Goal: Task Accomplishment & Management: Use online tool/utility

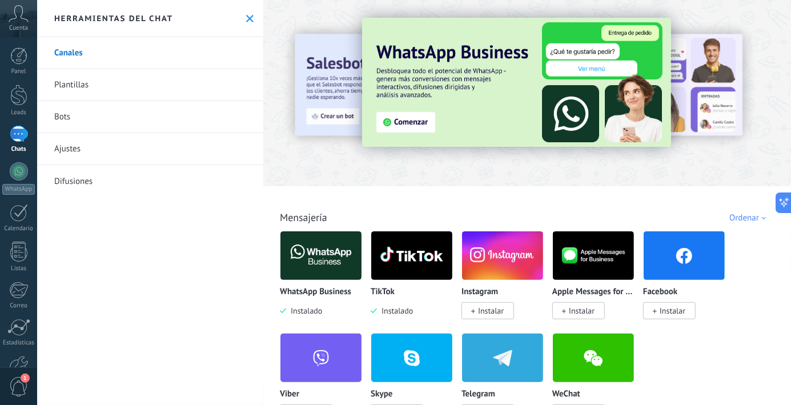
click at [327, 272] on img at bounding box center [321, 255] width 81 height 55
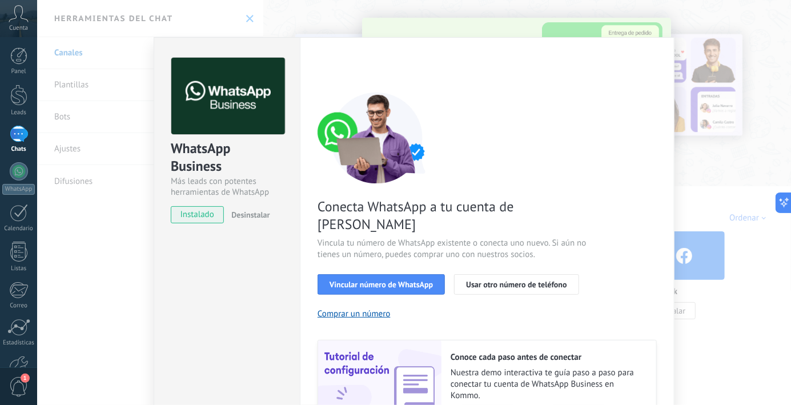
click at [249, 215] on span "Desinstalar" at bounding box center [250, 215] width 38 height 10
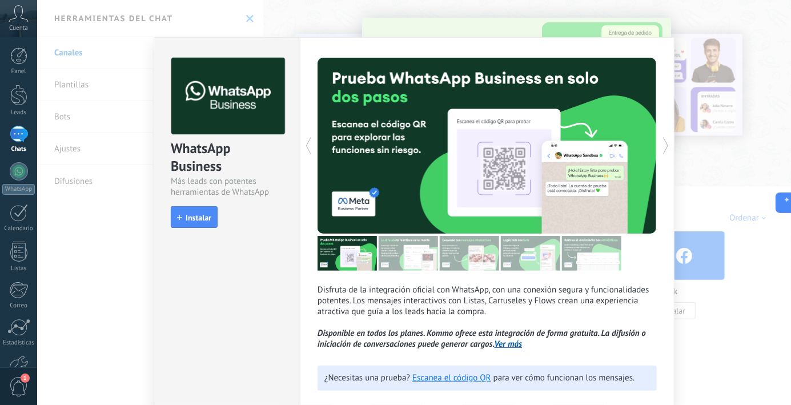
click at [201, 220] on span "Instalar" at bounding box center [199, 218] width 26 height 8
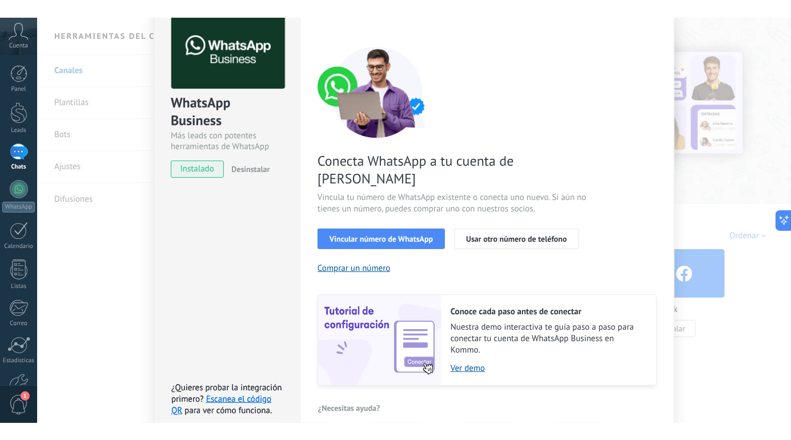
scroll to position [102, 0]
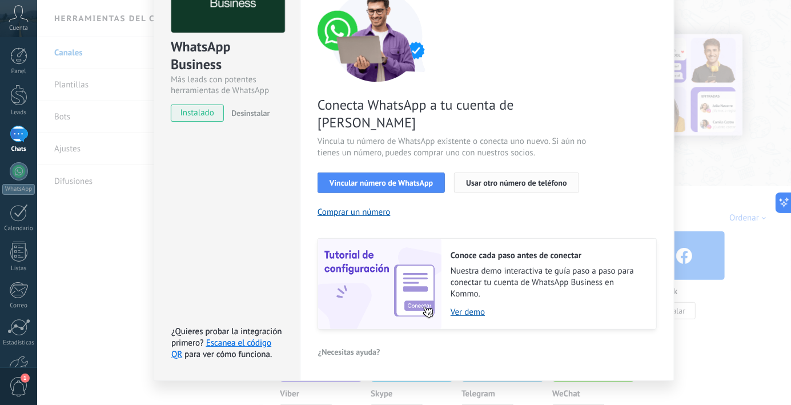
click at [536, 179] on span "Usar otro número de teléfono" at bounding box center [516, 183] width 101 height 8
click at [249, 338] on link "Escanea el código QR" at bounding box center [221, 349] width 100 height 22
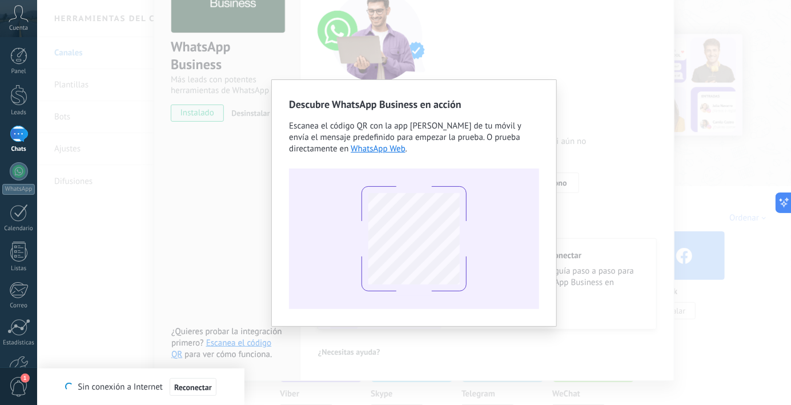
click at [731, 174] on div "Descubre WhatsApp Business en acción Escanea el código QR con la app [PERSON_NA…" at bounding box center [414, 202] width 754 height 405
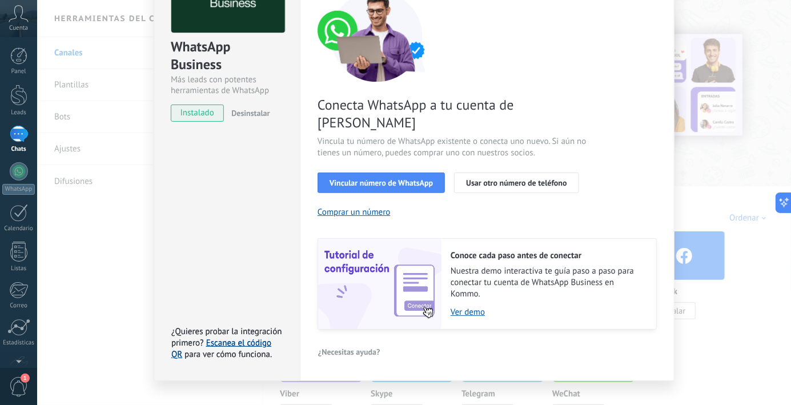
click at [254, 338] on link "Escanea el código QR" at bounding box center [221, 349] width 100 height 22
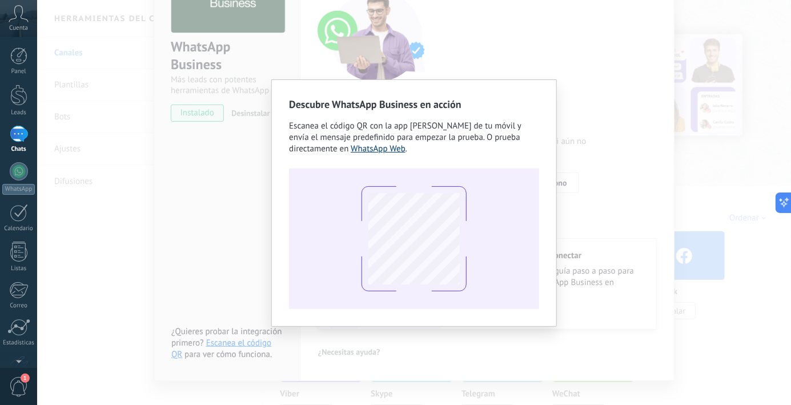
click at [383, 151] on link "WhatsApp Web" at bounding box center [378, 148] width 55 height 11
click at [604, 140] on div "Descubre WhatsApp Business en acción Escanea el código QR con la app [PERSON_NA…" at bounding box center [414, 202] width 754 height 405
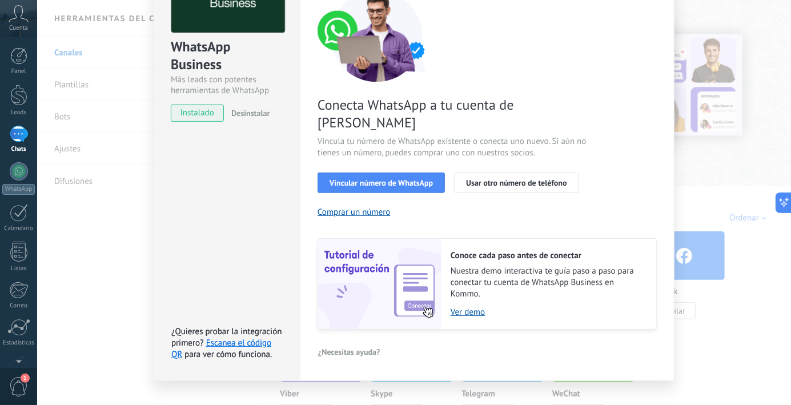
click at [202, 116] on span "instalado" at bounding box center [197, 113] width 52 height 17
click at [228, 338] on link "Escanea el código QR" at bounding box center [221, 349] width 100 height 22
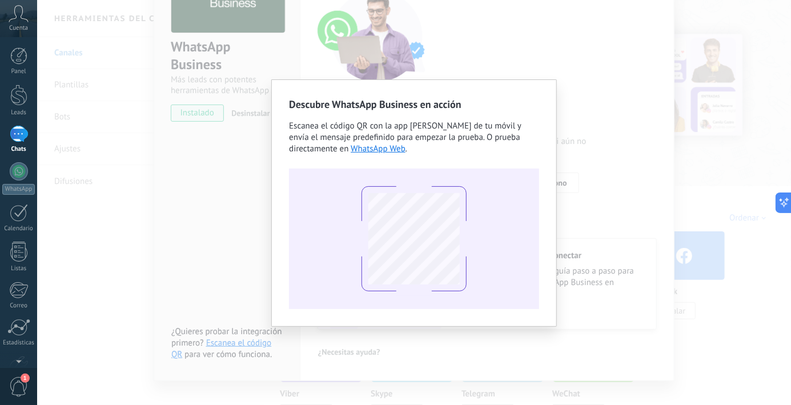
click at [609, 70] on div "Descubre WhatsApp Business en acción Escanea el código QR con la app [PERSON_NA…" at bounding box center [414, 202] width 754 height 405
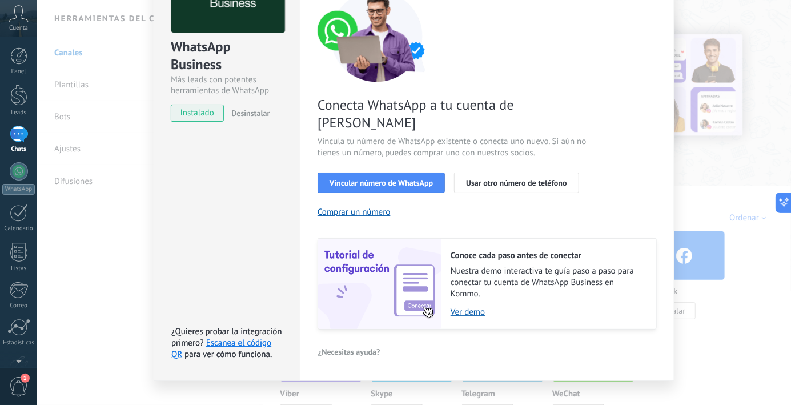
click at [603, 146] on div "Conecta WhatsApp a tu cuenta de Kommo Vincula tu número de WhatsApp existente o…" at bounding box center [487, 159] width 339 height 339
click at [685, 165] on div "WhatsApp Business Más leads con potentes herramientas de WhatsApp instalado Des…" at bounding box center [414, 202] width 754 height 405
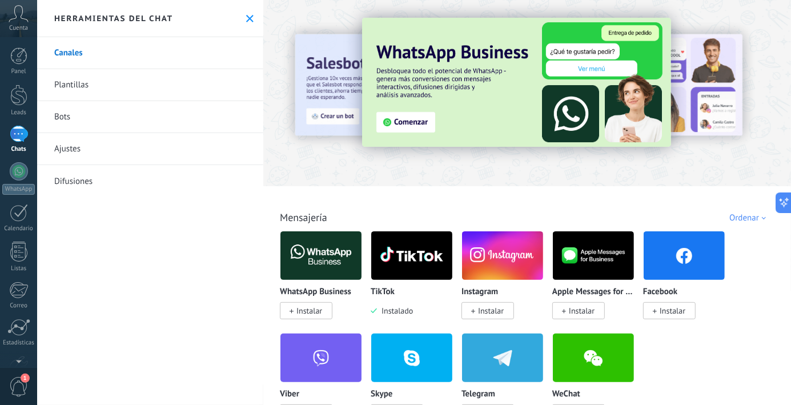
click at [320, 311] on span "Instalar" at bounding box center [310, 311] width 26 height 10
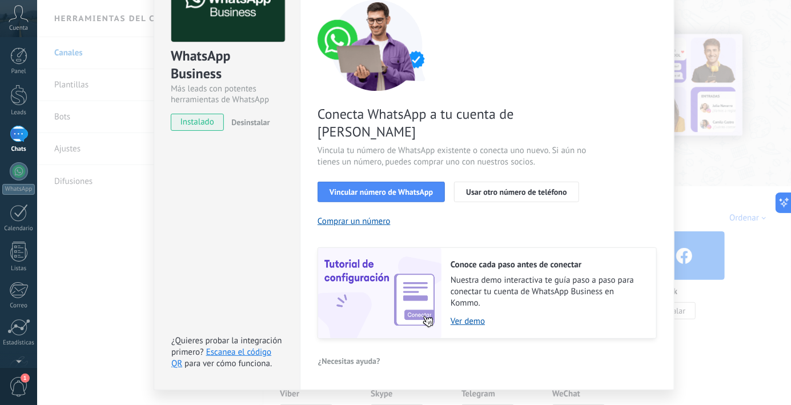
scroll to position [102, 0]
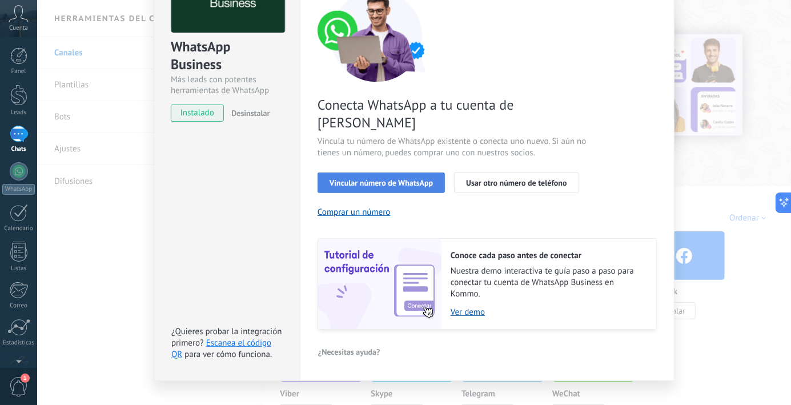
click at [414, 179] on span "Vincular número de WhatsApp" at bounding box center [381, 183] width 103 height 8
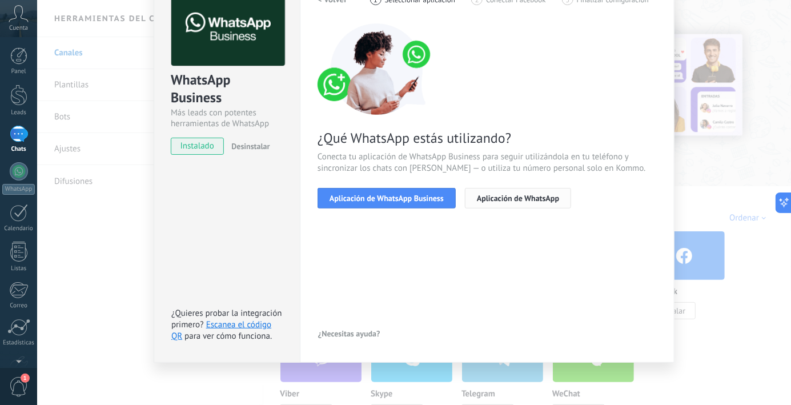
click at [512, 202] on button "Aplicación de WhatsApp" at bounding box center [518, 198] width 106 height 21
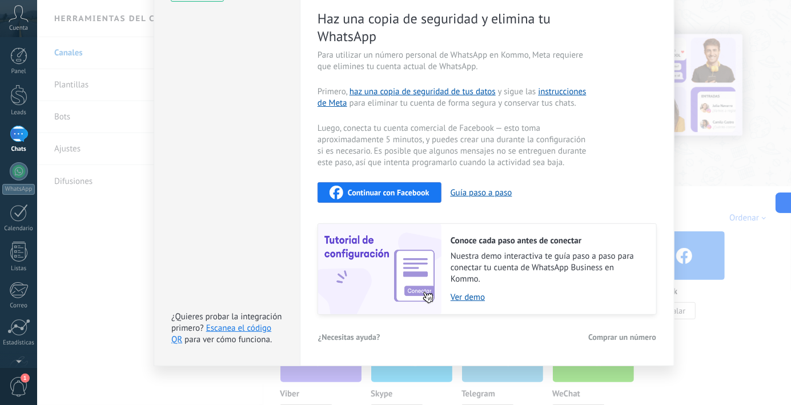
scroll to position [225, 0]
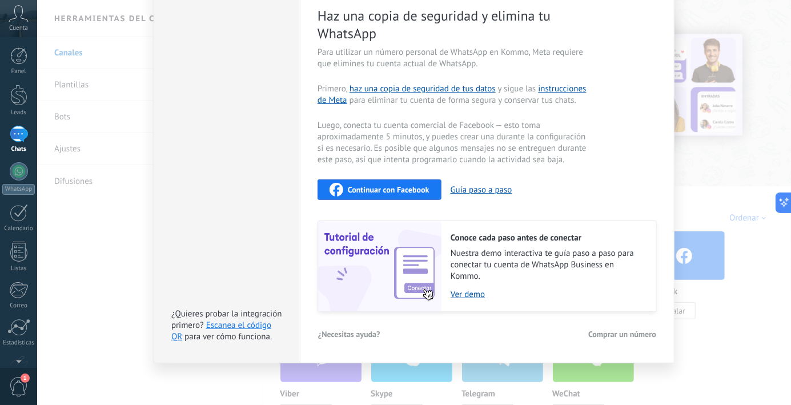
click at [407, 191] on span "Continuar con Facebook" at bounding box center [389, 190] width 82 height 8
click at [238, 327] on link "Escanea el código QR" at bounding box center [221, 331] width 100 height 22
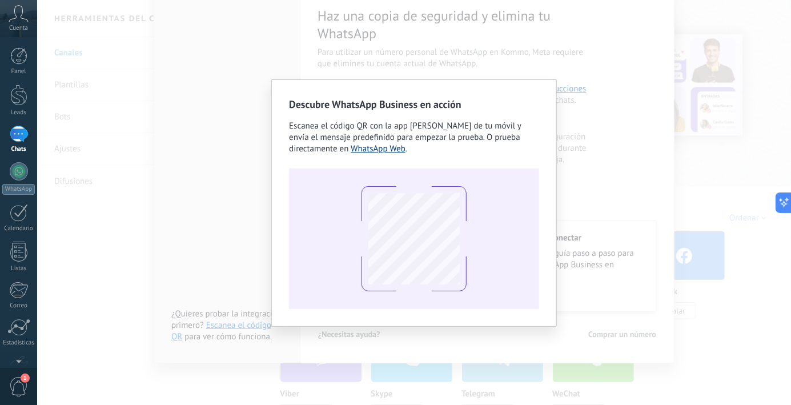
click at [392, 148] on link "WhatsApp Web" at bounding box center [378, 148] width 55 height 11
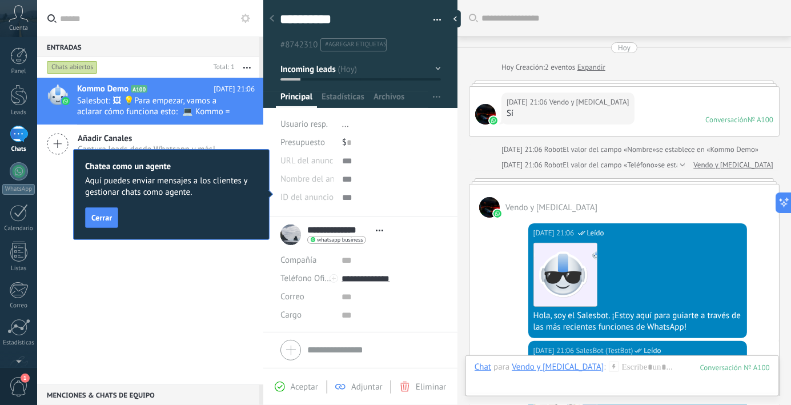
scroll to position [17, 0]
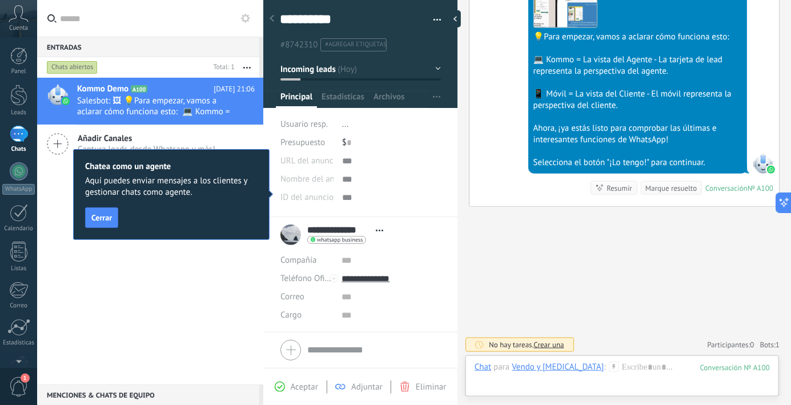
click at [127, 278] on div "Kommo Demo A100 [DATE] 21:06 Salesbot: 🖼 💡Para empezar, vamos a aclarar cómo fu…" at bounding box center [150, 231] width 226 height 307
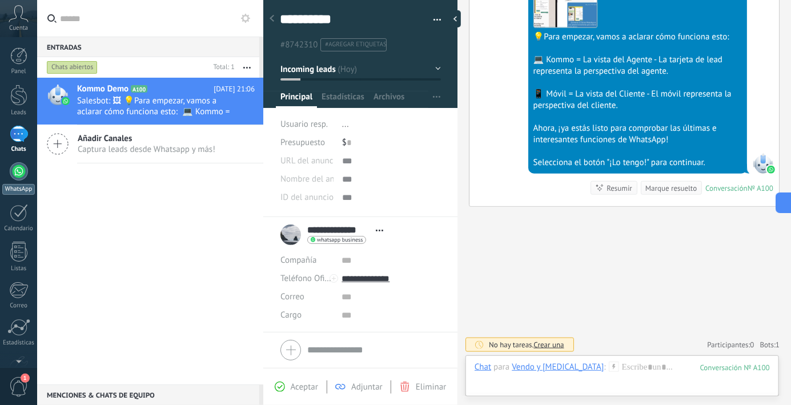
click at [25, 169] on div at bounding box center [19, 171] width 18 height 18
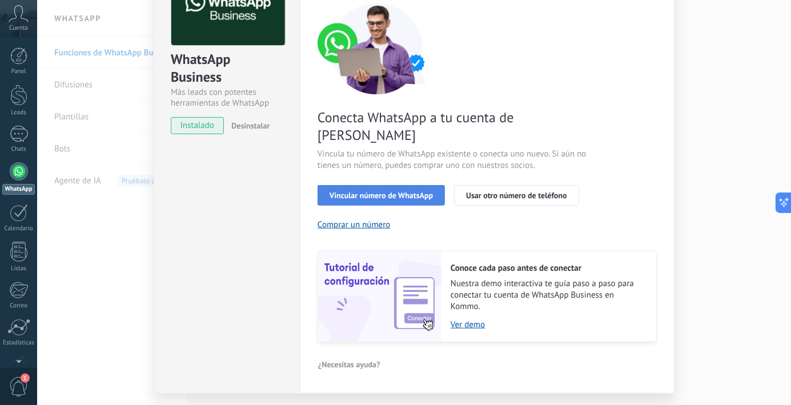
scroll to position [102, 0]
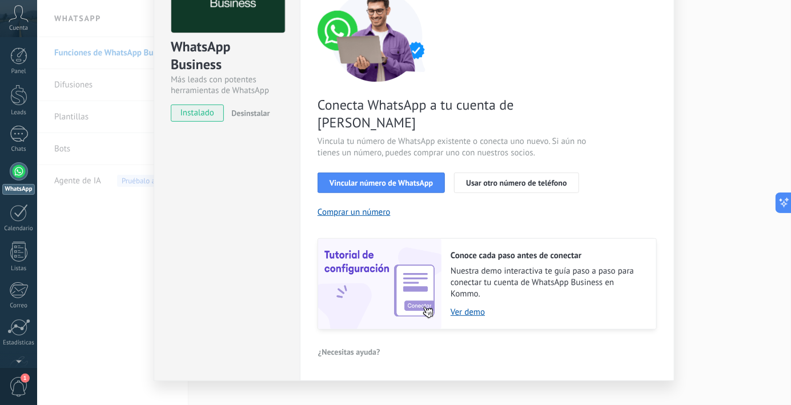
click at [94, 222] on div "WhatsApp Business Más leads con potentes herramientas de WhatsApp instalado Des…" at bounding box center [414, 202] width 754 height 405
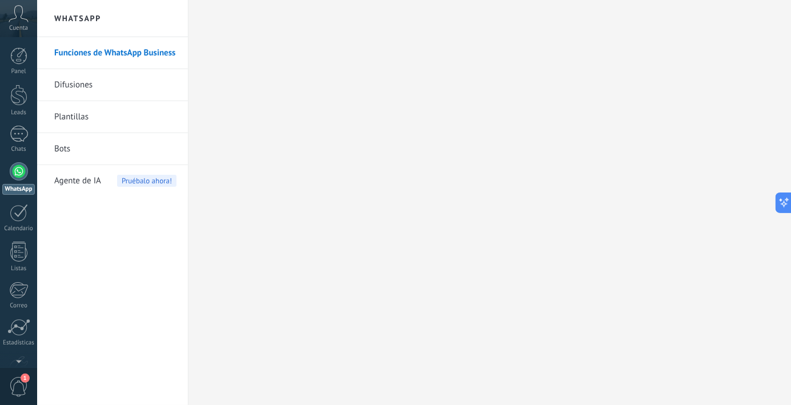
scroll to position [0, 0]
click at [22, 135] on div "1" at bounding box center [19, 134] width 18 height 17
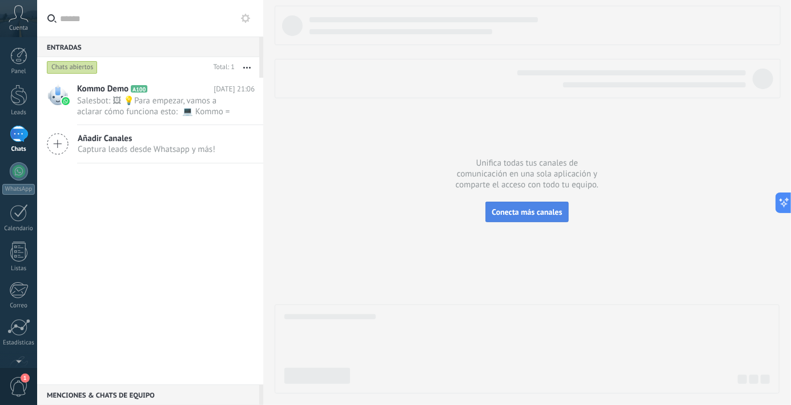
click at [556, 216] on span "Conecta más canales" at bounding box center [527, 212] width 70 height 10
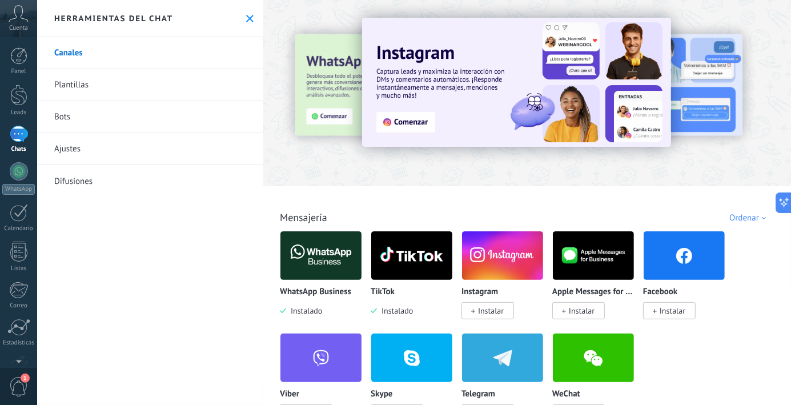
scroll to position [73, 0]
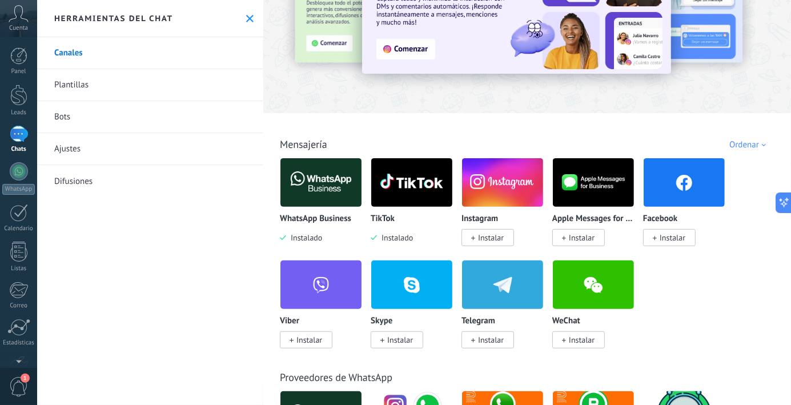
click at [490, 240] on span "Instalar" at bounding box center [491, 238] width 26 height 10
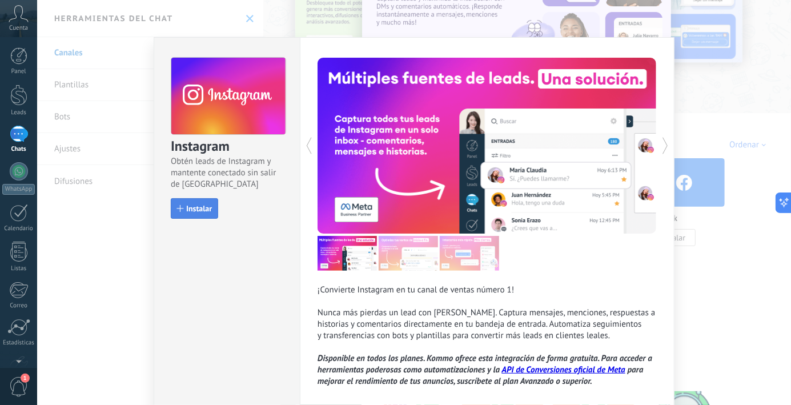
click at [206, 214] on button "Instalar" at bounding box center [194, 208] width 47 height 21
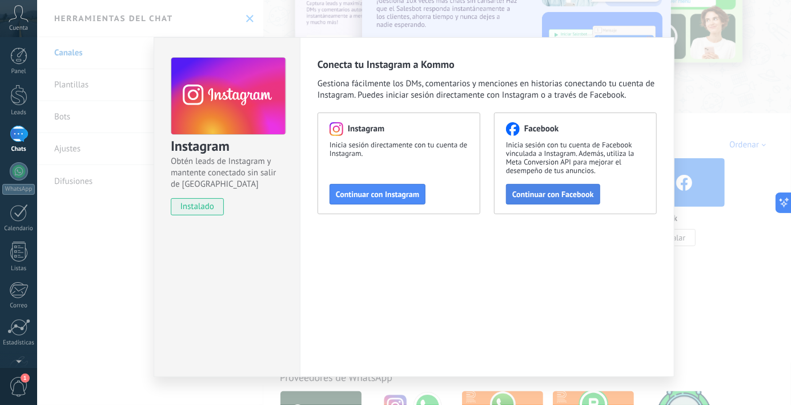
click at [550, 199] on button "Continuar con Facebook" at bounding box center [553, 194] width 94 height 21
